Goal: Use online tool/utility: Utilize a website feature to perform a specific function

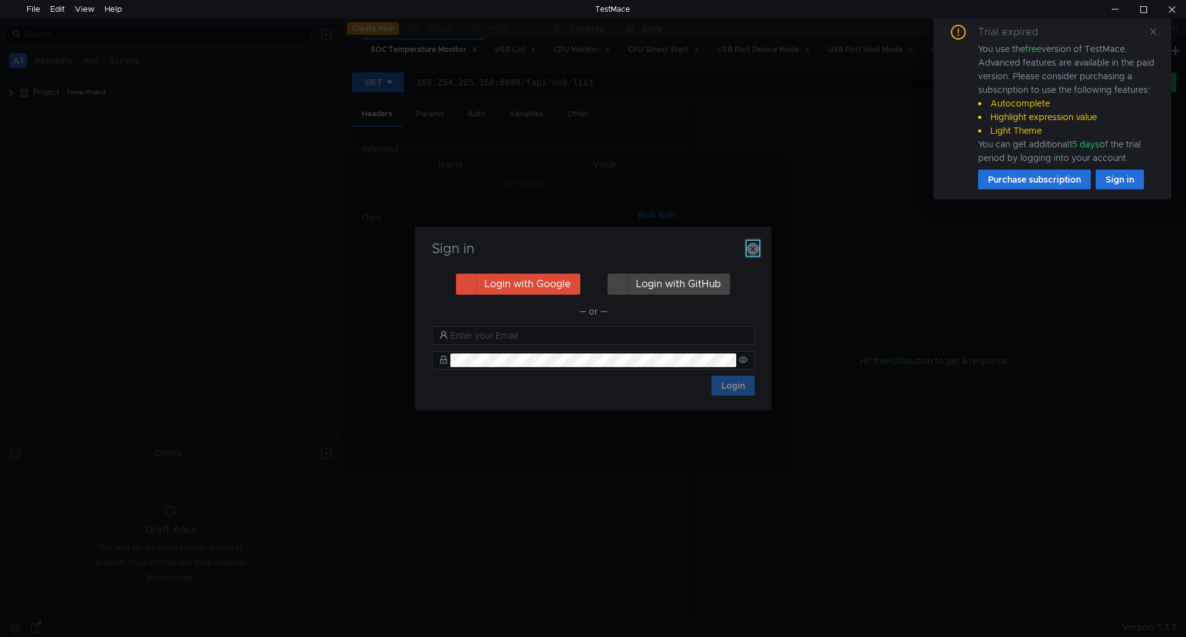
click at [752, 253] on icon "button" at bounding box center [753, 249] width 12 height 12
click at [752, 249] on icon "button" at bounding box center [753, 249] width 12 height 12
click at [754, 247] on icon "button" at bounding box center [753, 249] width 12 height 12
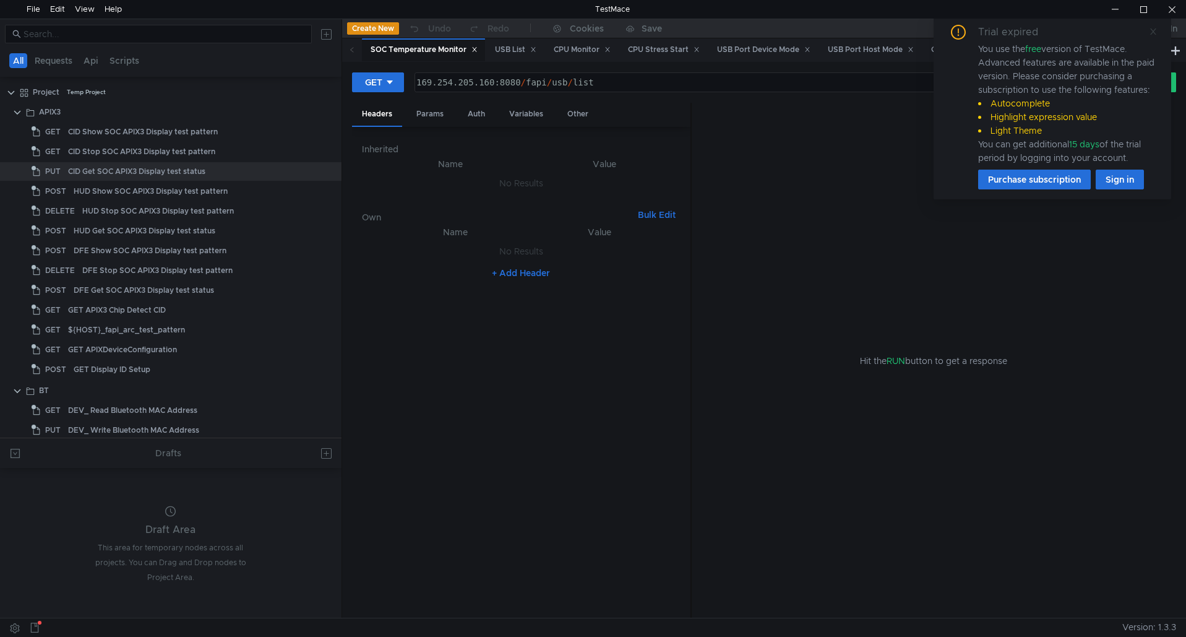
click at [1156, 36] on span at bounding box center [1153, 31] width 9 height 11
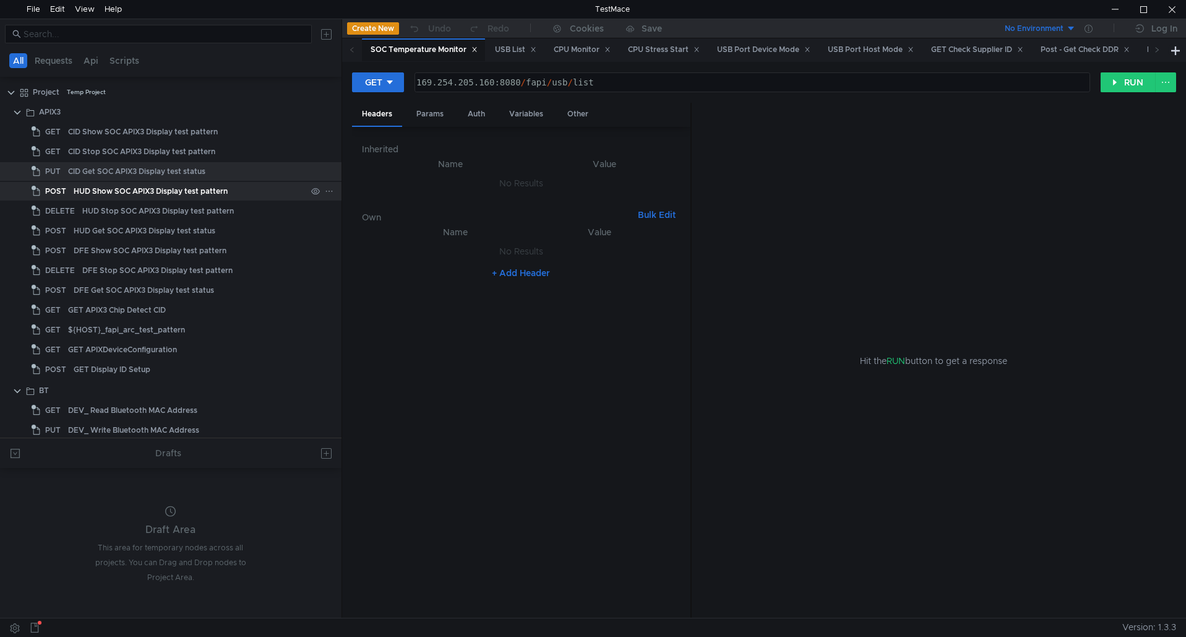
click at [143, 199] on div "HUD Show SOC APIX3 Display test pattern" at bounding box center [151, 191] width 154 height 19
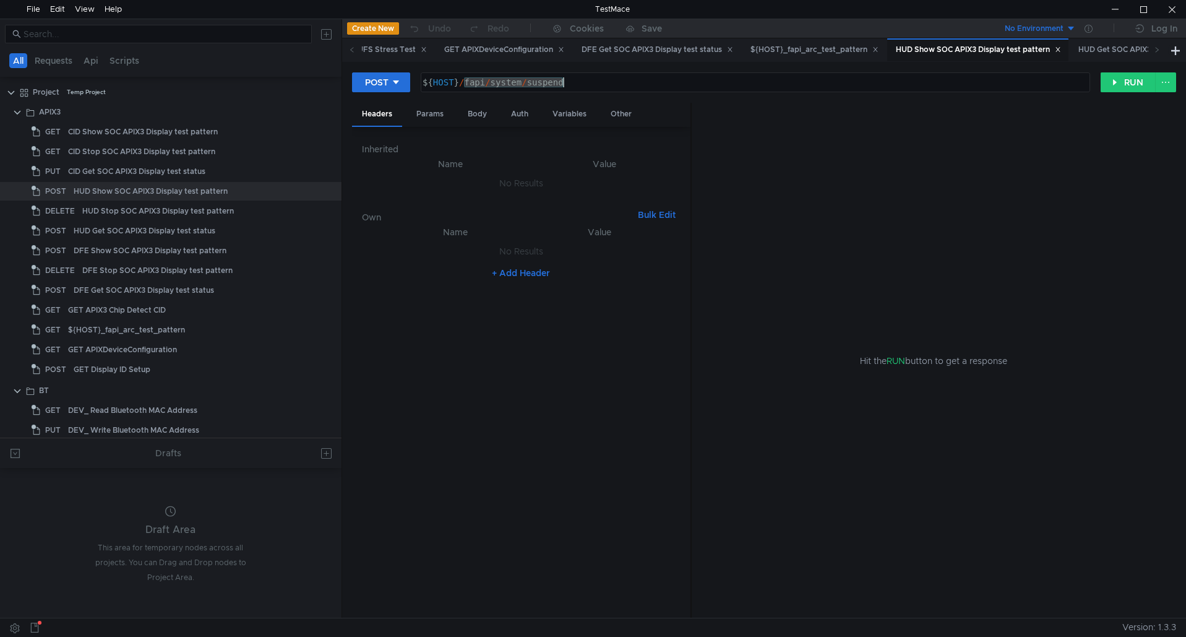
drag, startPoint x: 464, startPoint y: 82, endPoint x: 601, endPoint y: 77, distance: 136.8
click at [601, 77] on div "${ HOST } / fapi / system / suspend" at bounding box center [755, 82] width 668 height 19
paste textarea "bt_wifi_mac"
type textarea "${HOST}/fapi/system/bt_wifi_mac"
click at [392, 90] on button "POST" at bounding box center [381, 82] width 58 height 20
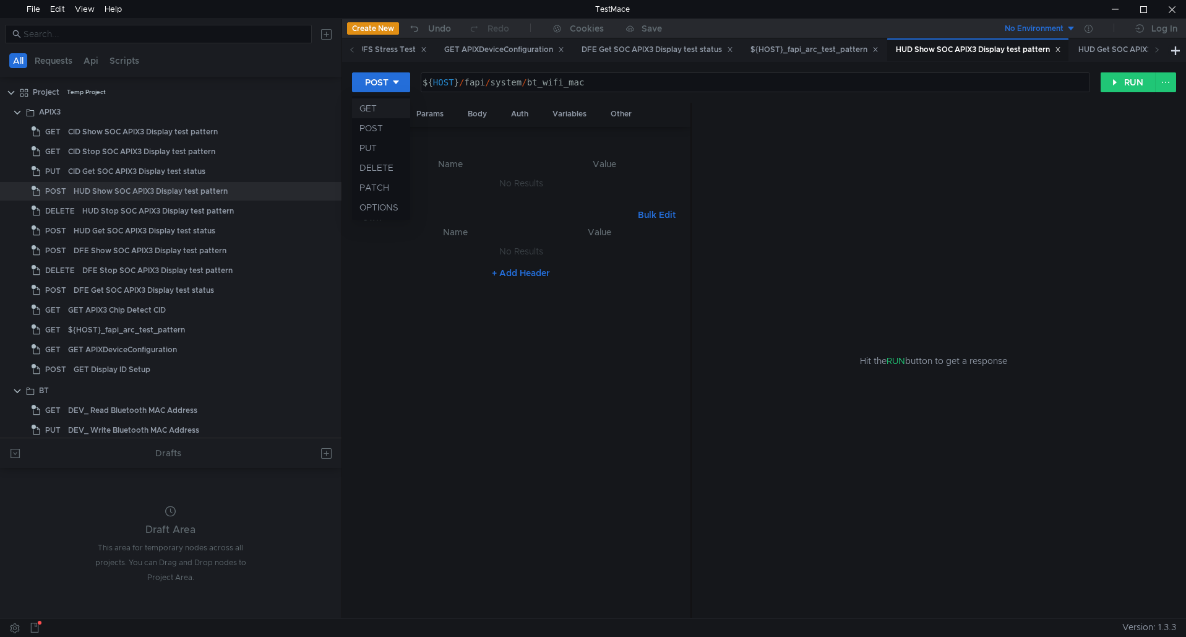
click at [382, 111] on li "GET" at bounding box center [381, 108] width 58 height 20
click at [1107, 81] on button "RUN" at bounding box center [1128, 82] width 55 height 20
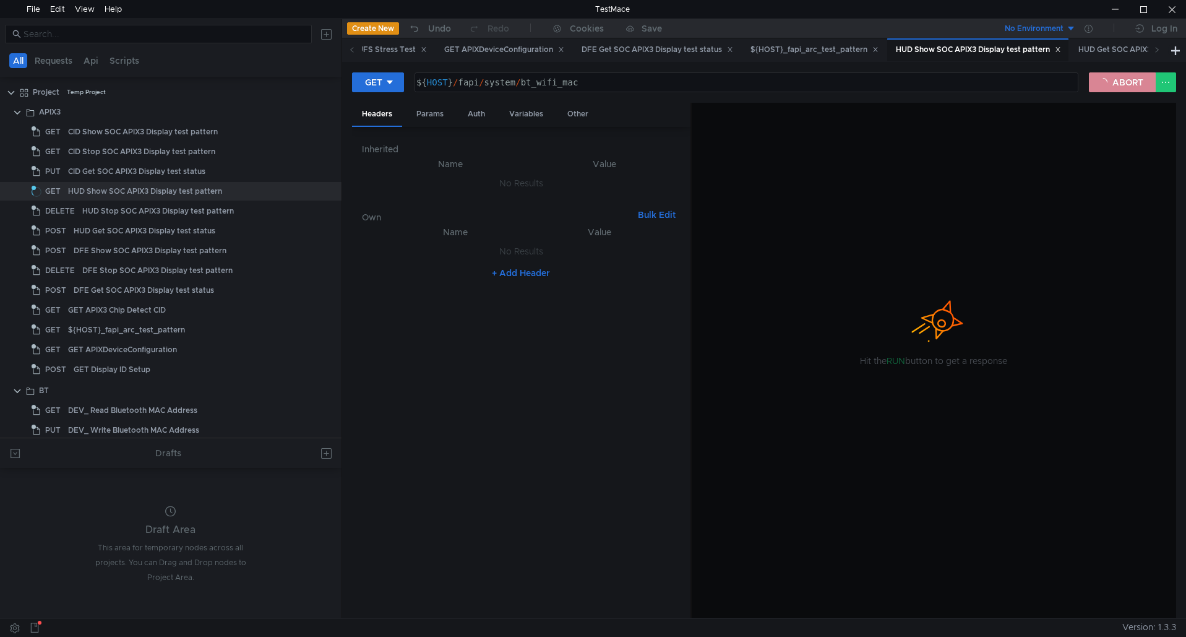
click at [1133, 87] on button "ABORT" at bounding box center [1122, 82] width 67 height 20
